Goal: Task Accomplishment & Management: Use online tool/utility

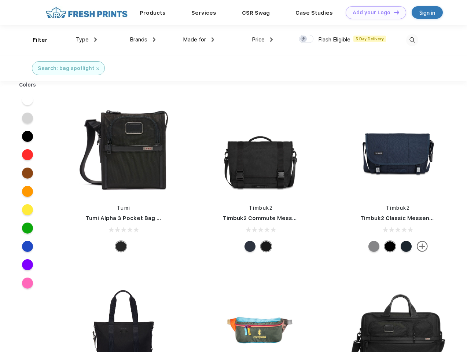
click at [373, 12] on link "Add your Logo Design Tool" at bounding box center [375, 12] width 60 height 13
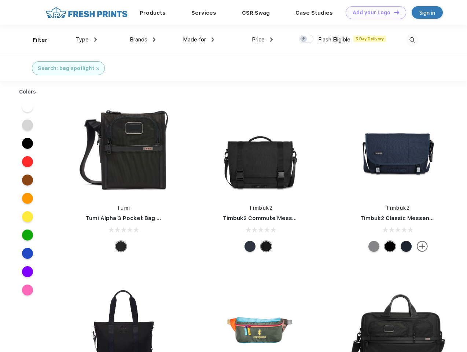
click at [0, 0] on div "Design Tool" at bounding box center [0, 0] width 0 height 0
click at [393, 12] on link "Add your Logo Design Tool" at bounding box center [375, 12] width 60 height 13
click at [35, 40] on div "Filter" at bounding box center [40, 40] width 15 height 8
click at [86, 40] on span "Type" at bounding box center [82, 39] width 13 height 7
click at [142, 40] on span "Brands" at bounding box center [139, 39] width 18 height 7
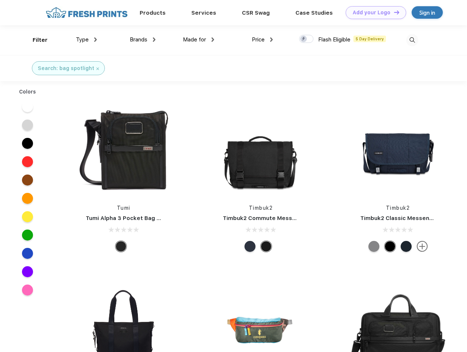
click at [199, 40] on span "Made for" at bounding box center [194, 39] width 23 height 7
click at [262, 40] on span "Price" at bounding box center [258, 39] width 13 height 7
click at [306, 39] on div at bounding box center [306, 39] width 14 height 8
click at [304, 39] on input "checkbox" at bounding box center [301, 36] width 5 height 5
click at [412, 40] on img at bounding box center [412, 40] width 12 height 12
